Goal: Task Accomplishment & Management: Use online tool/utility

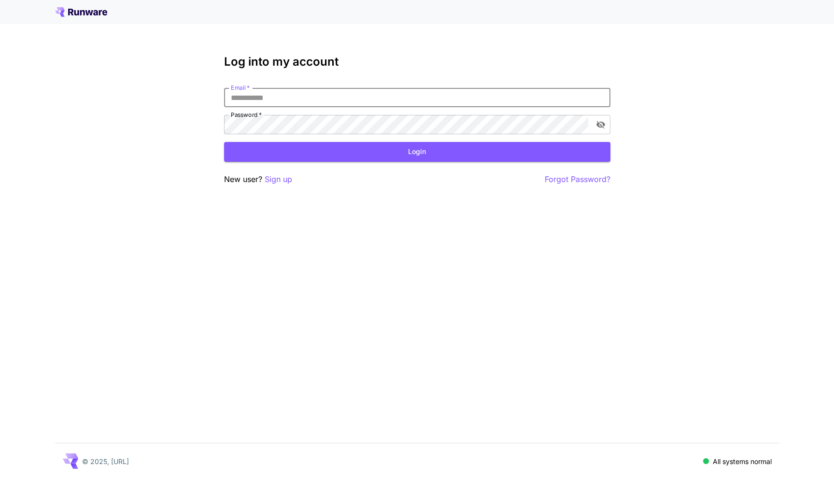
click at [418, 101] on input "Email   *" at bounding box center [417, 97] width 386 height 19
type input "**********"
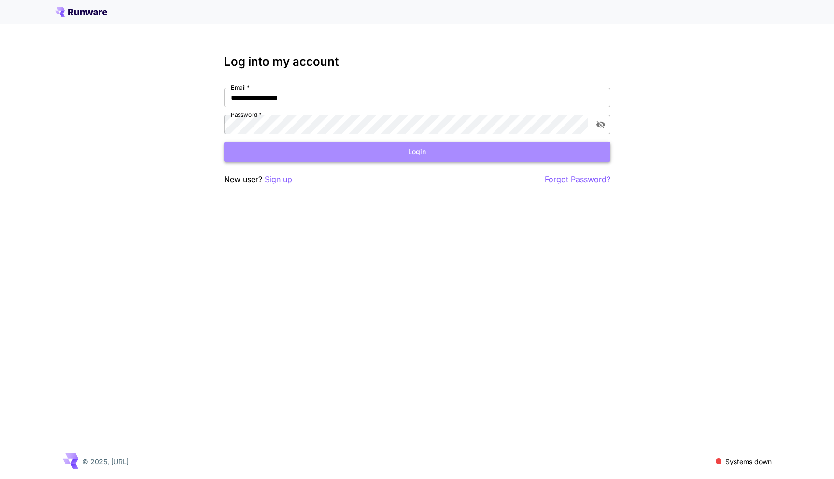
click at [354, 160] on button "Login" at bounding box center [417, 152] width 386 height 20
